Goal: Information Seeking & Learning: Check status

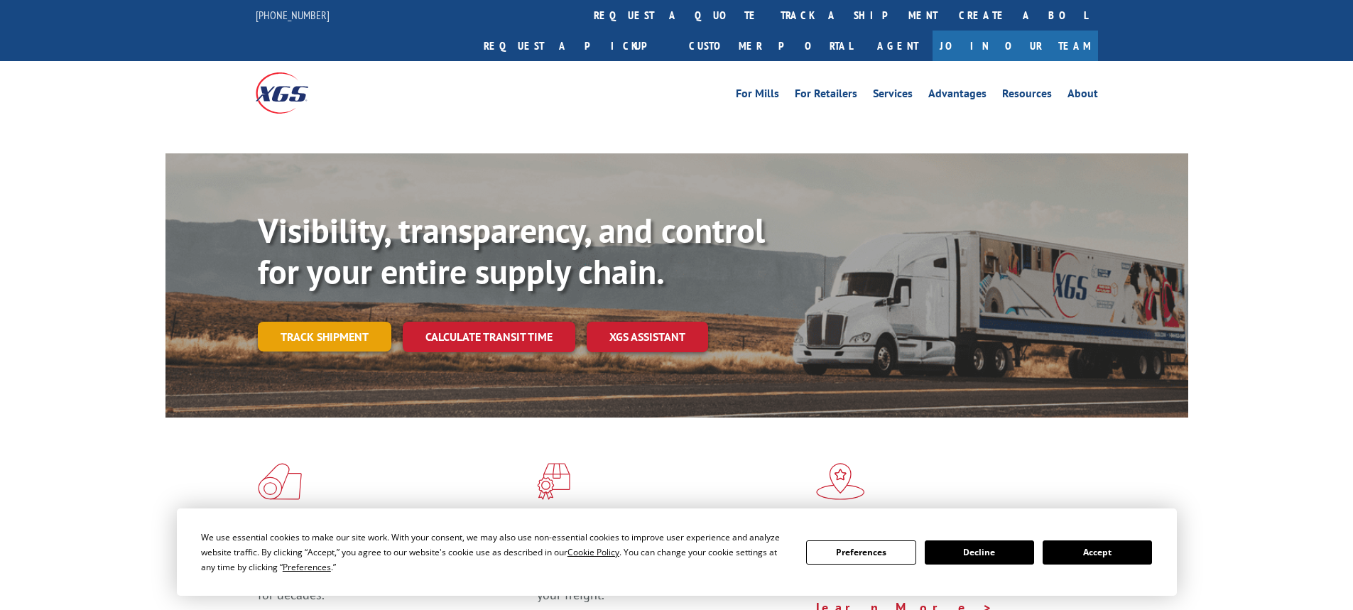
click at [335, 322] on link "Track shipment" at bounding box center [325, 337] width 134 height 30
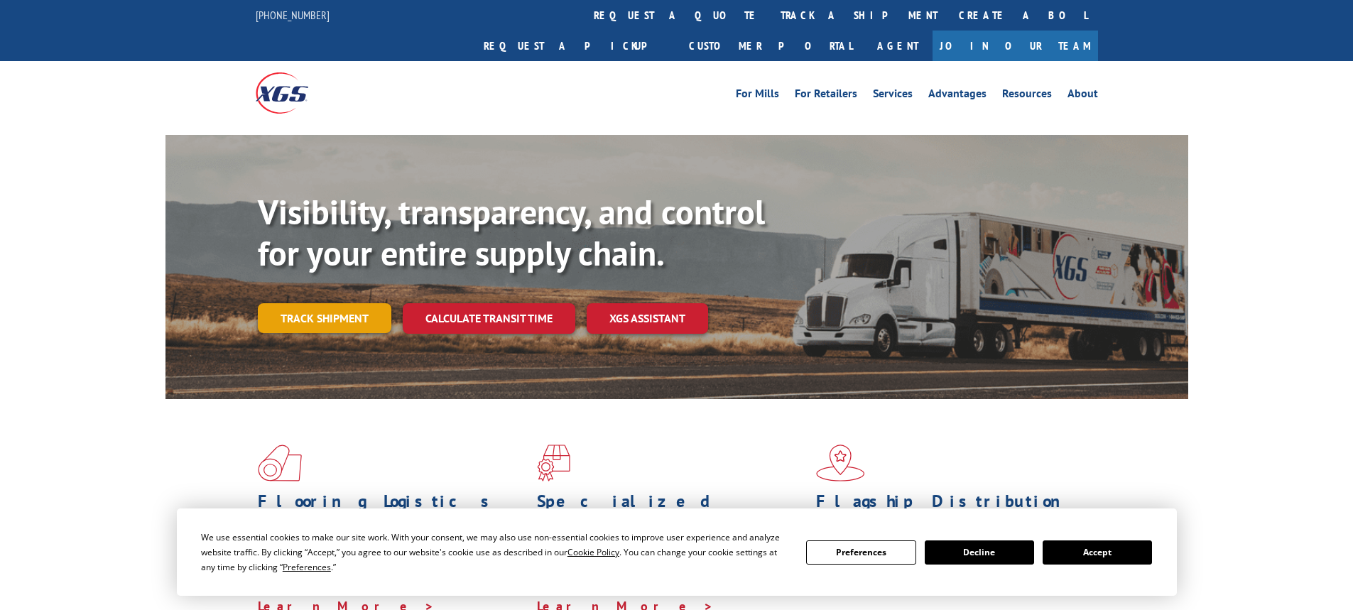
click at [339, 303] on link "Track shipment" at bounding box center [325, 318] width 134 height 30
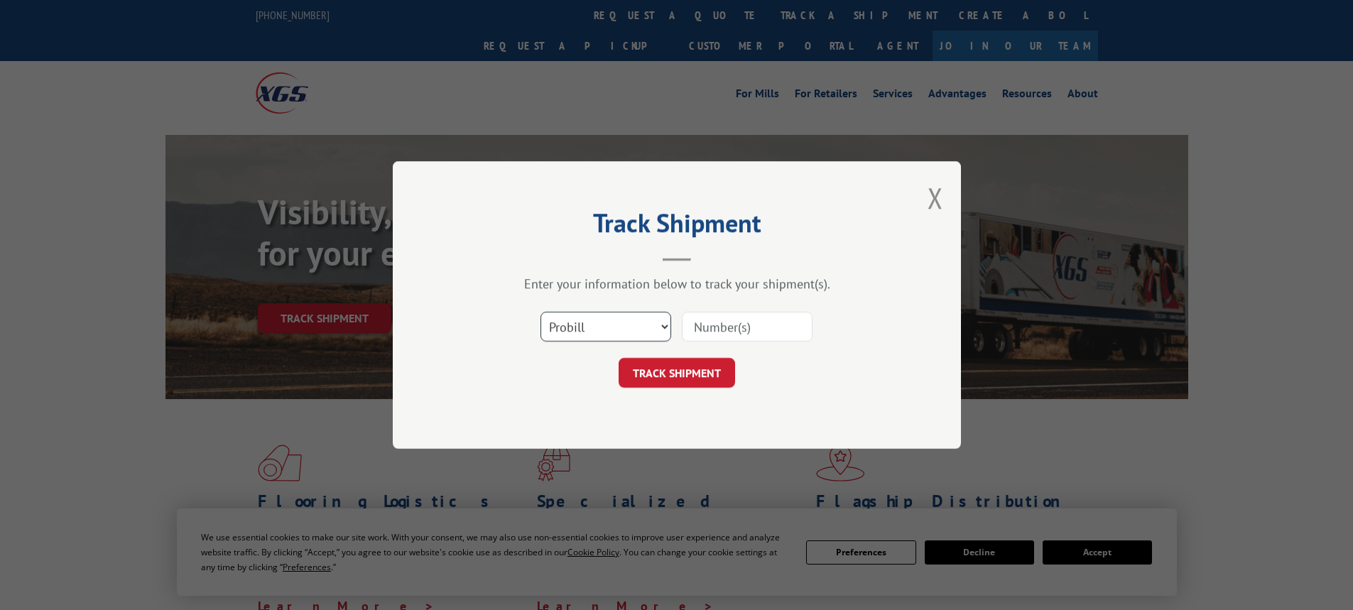
click at [599, 324] on select "Select category... Probill BOL PO" at bounding box center [606, 327] width 131 height 30
select select "bol"
click at [541, 312] on select "Select category... Probill BOL PO" at bounding box center [606, 327] width 131 height 30
click at [772, 322] on input at bounding box center [747, 327] width 131 height 30
type input "7088183"
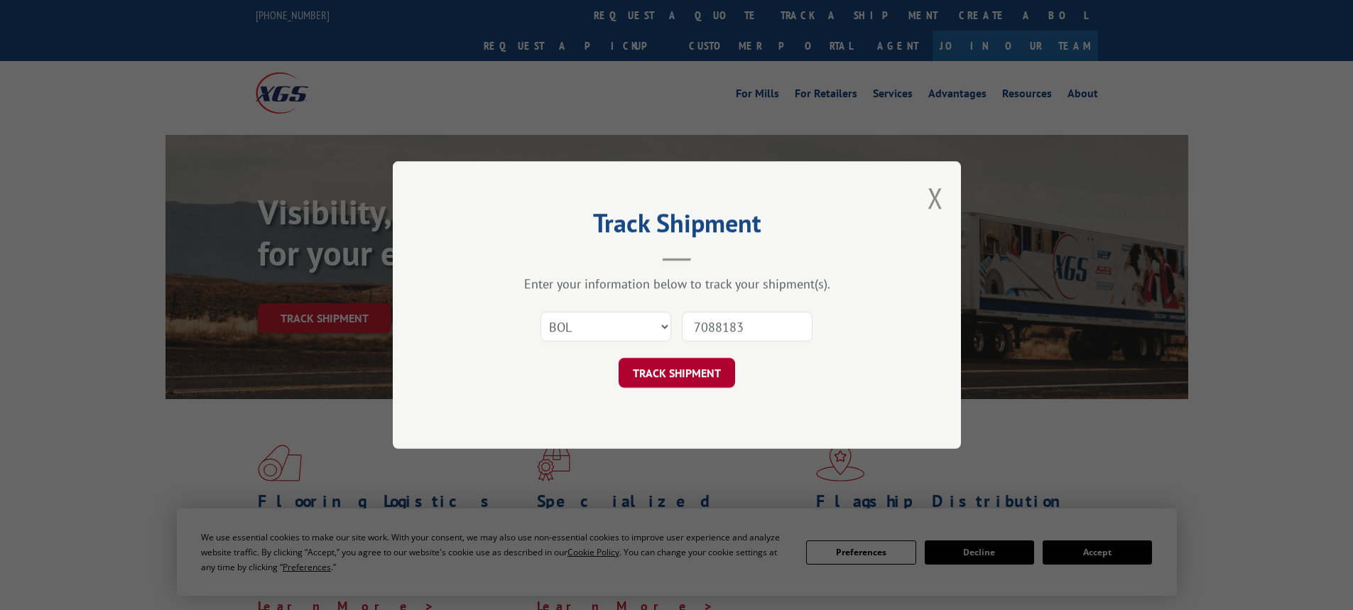
click at [625, 371] on button "TRACK SHIPMENT" at bounding box center [677, 373] width 116 height 30
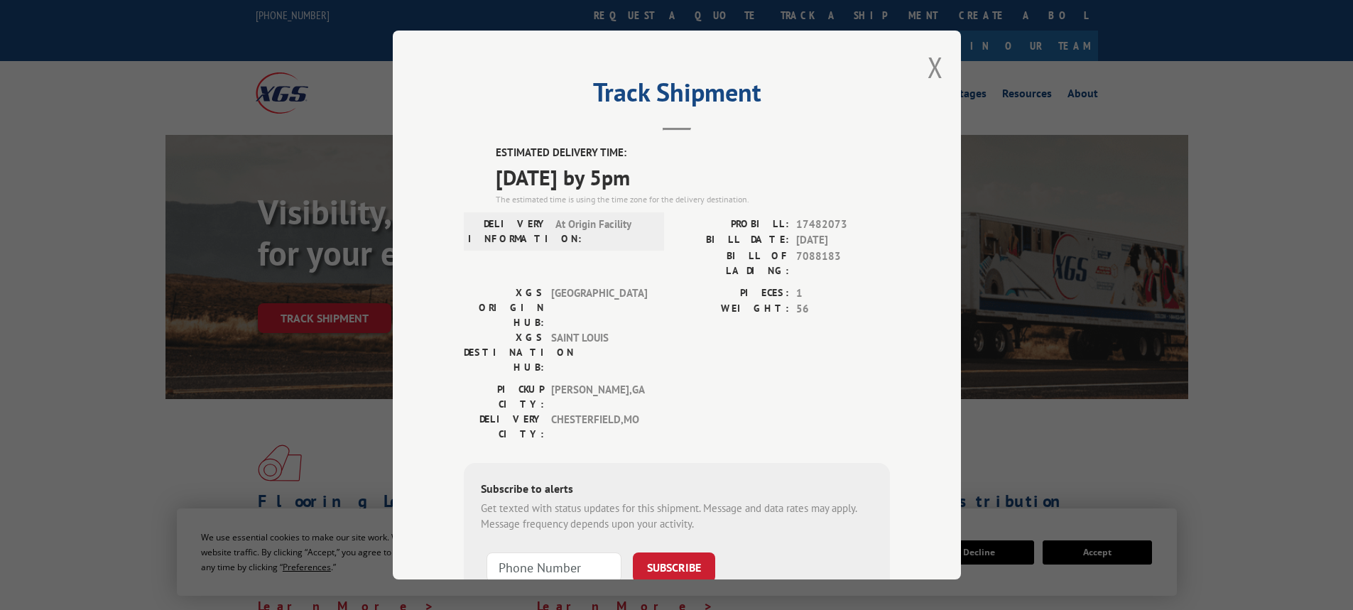
drag, startPoint x: 484, startPoint y: 173, endPoint x: 697, endPoint y: 190, distance: 213.0
click at [697, 190] on div "ESTIMATED DELIVERY TIME: [DATE] by 5pm The estimated time is using the time zon…" at bounding box center [677, 400] width 426 height 511
copy span "[DATE] by 5pm"
click at [934, 75] on button "Close modal" at bounding box center [936, 67] width 16 height 38
